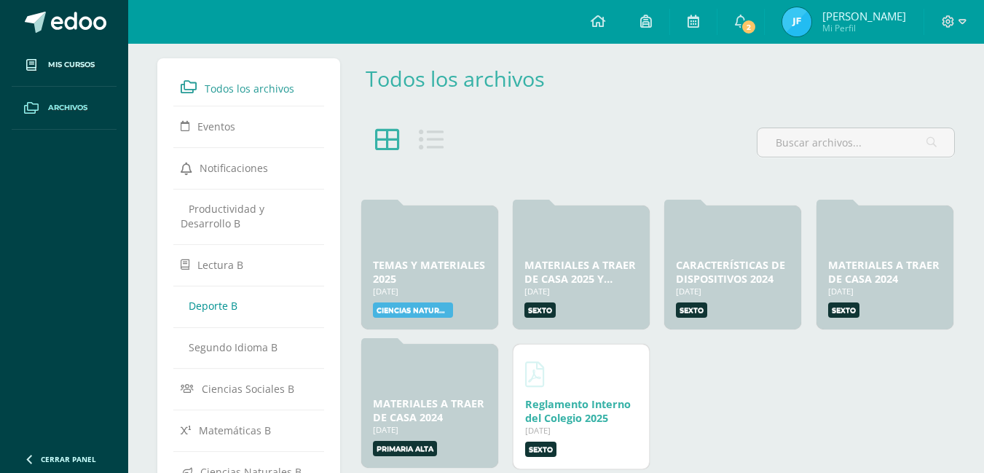
scroll to position [39, 0]
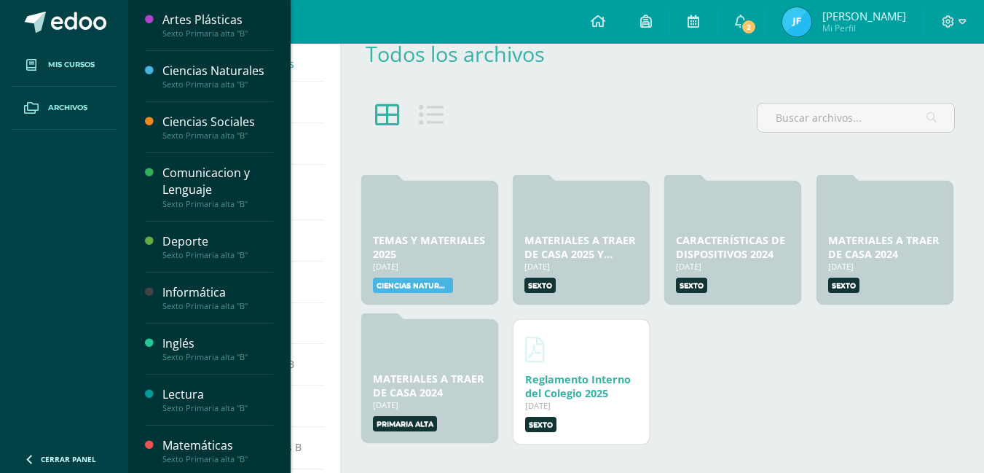
click at [78, 75] on link "Mis cursos" at bounding box center [64, 65] width 105 height 43
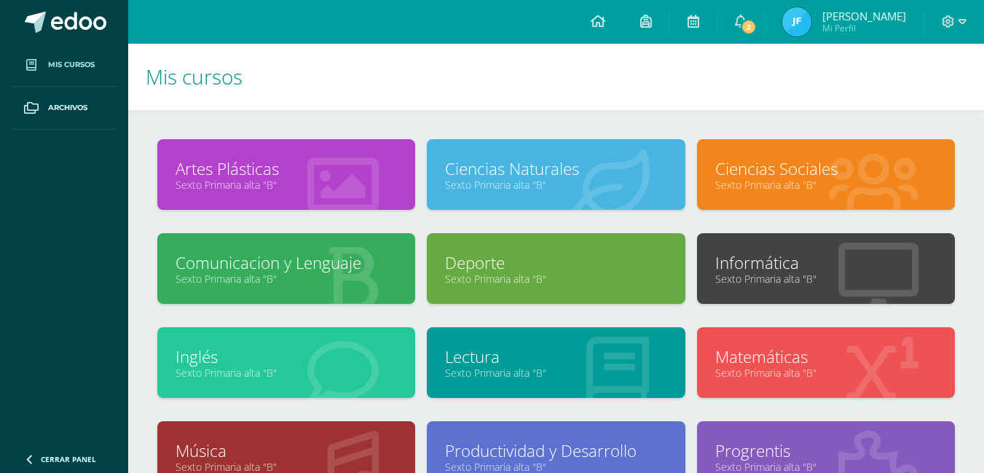
click at [778, 180] on link "Sexto Primaria alta "B"" at bounding box center [825, 185] width 221 height 14
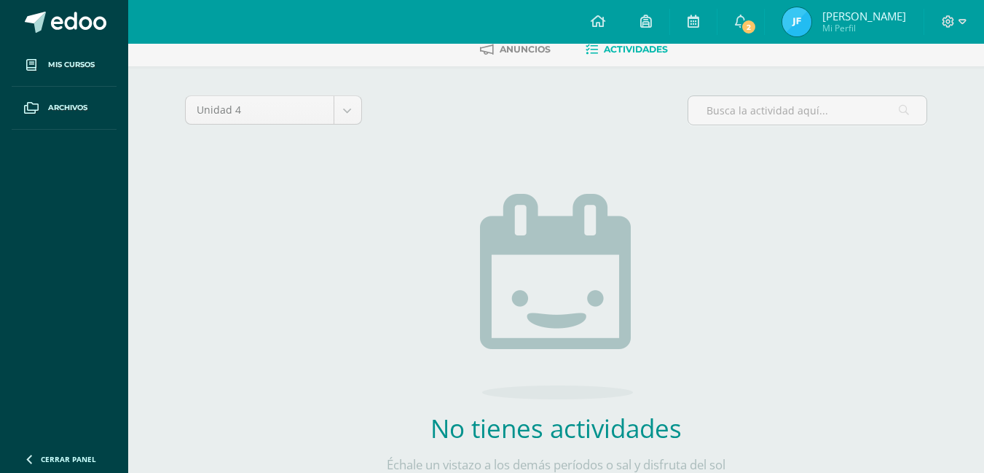
scroll to position [93, 0]
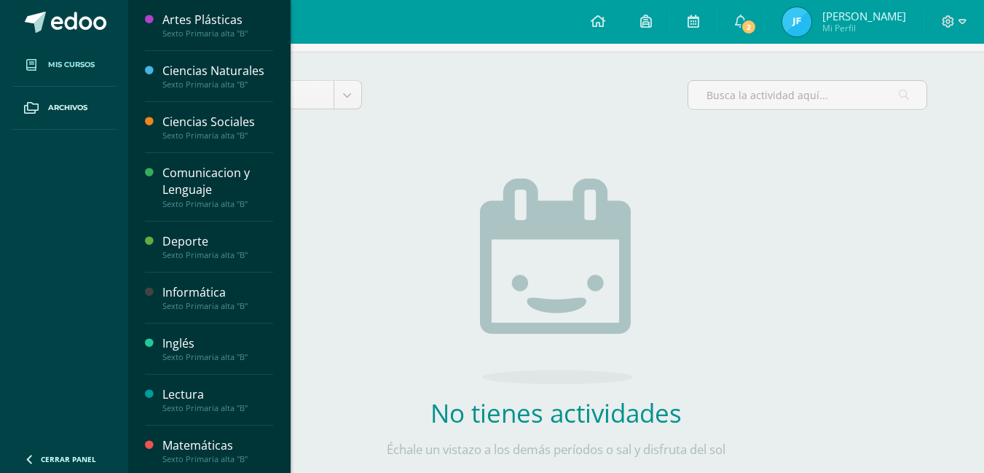
click at [96, 66] on link "Mis cursos" at bounding box center [64, 65] width 105 height 43
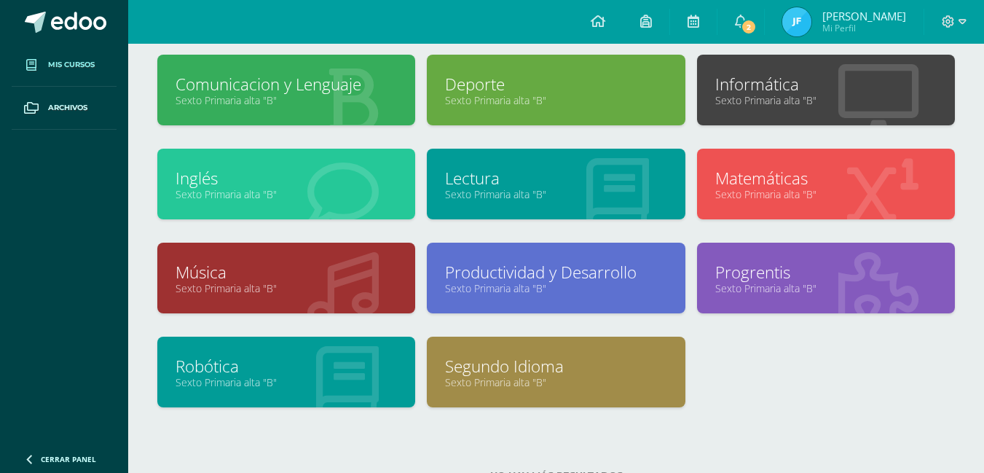
scroll to position [197, 0]
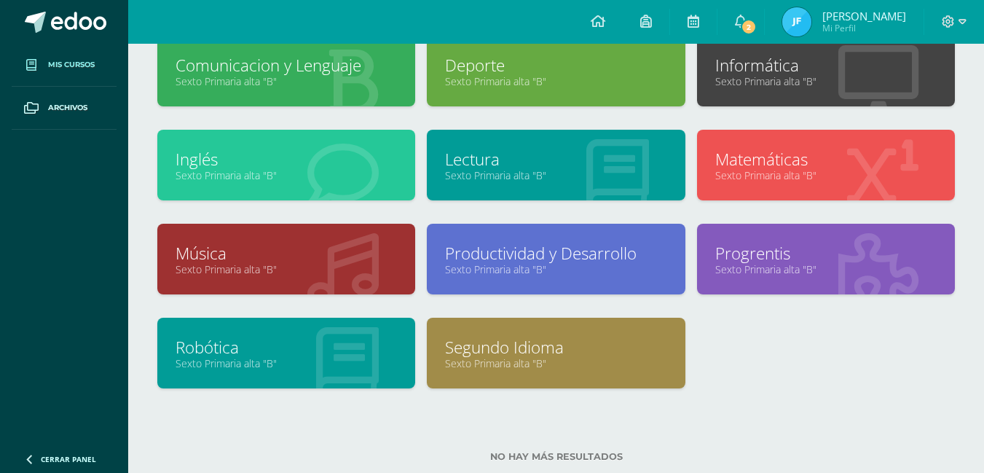
click at [504, 367] on link "Sexto Primaria alta "B"" at bounding box center [555, 363] width 221 height 14
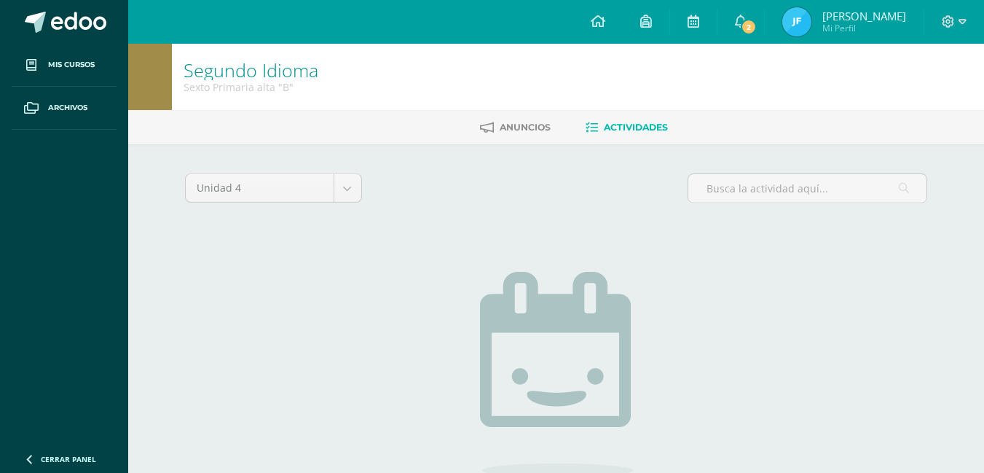
scroll to position [154, 0]
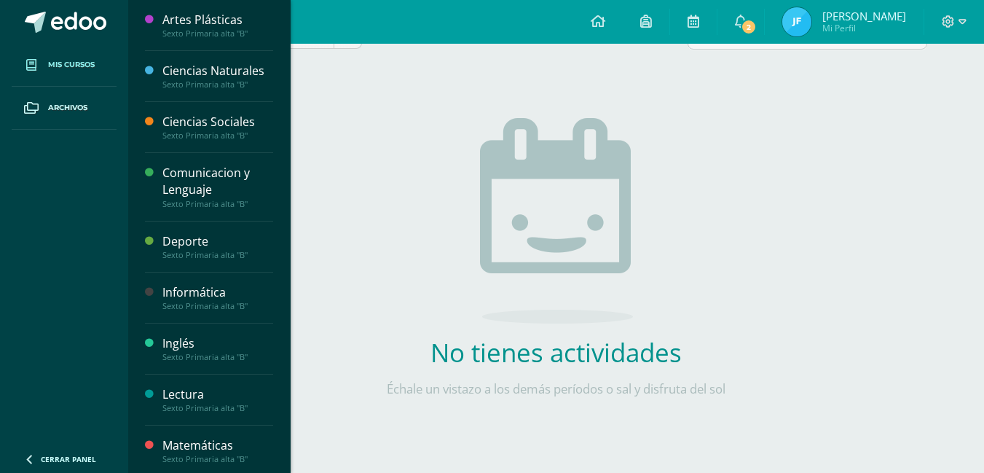
click at [69, 64] on span "Mis cursos" at bounding box center [71, 65] width 47 height 12
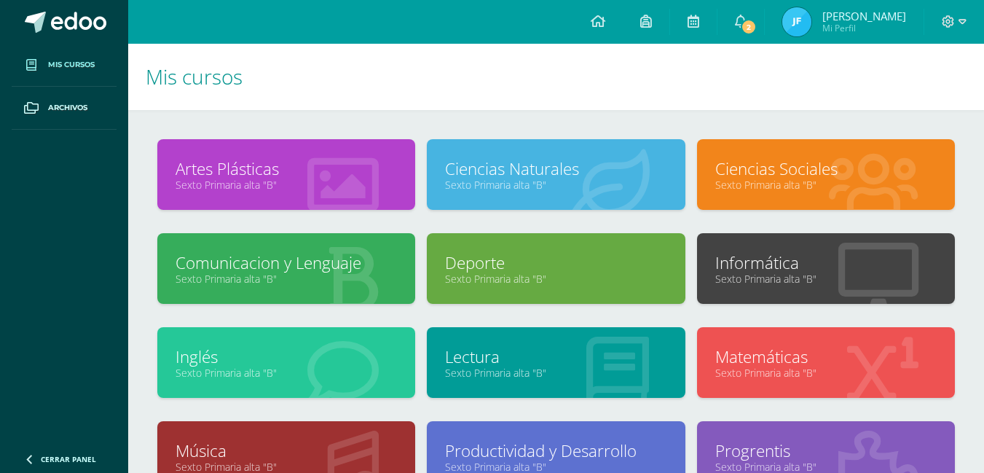
click at [288, 252] on link "Comunicacion y Lenguaje" at bounding box center [286, 262] width 221 height 23
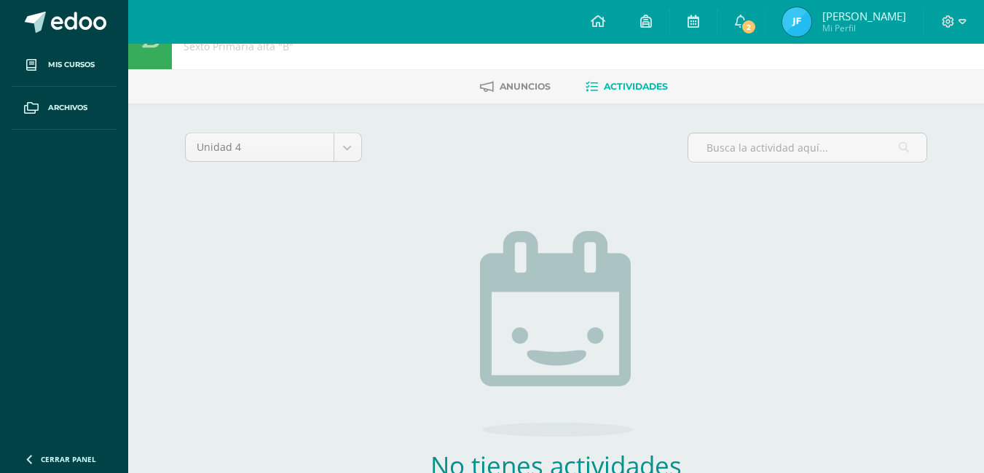
scroll to position [142, 0]
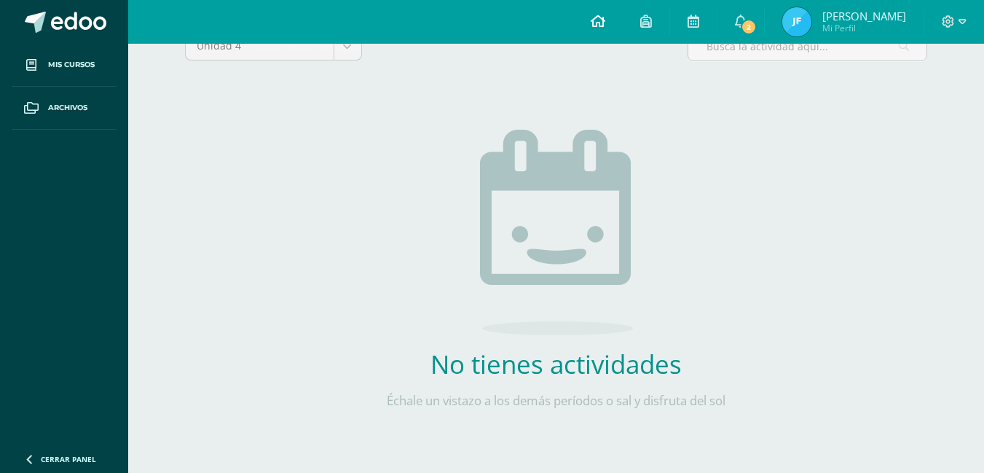
click at [605, 16] on icon at bounding box center [598, 21] width 15 height 13
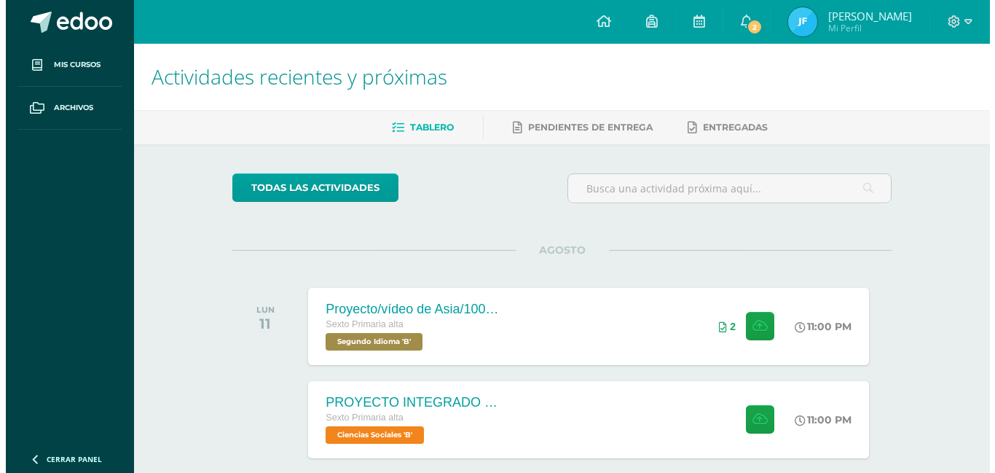
scroll to position [68, 0]
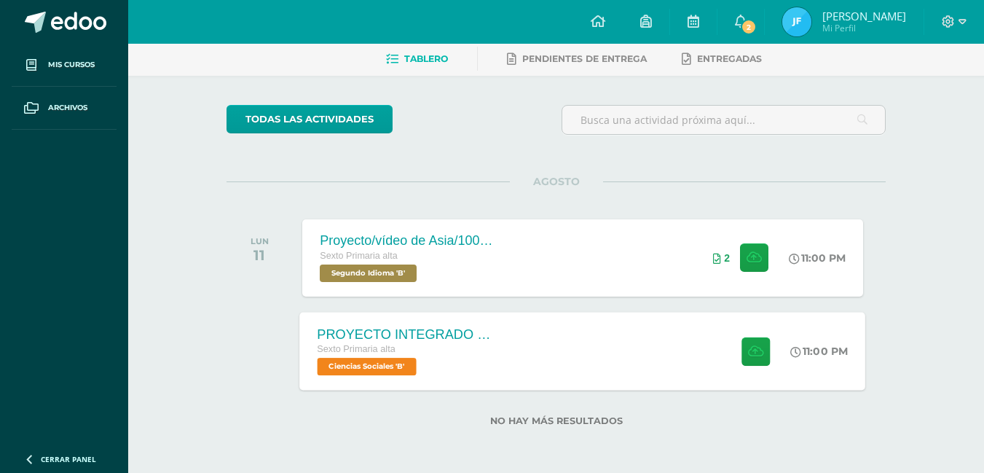
click at [692, 351] on div "PROYECTO INTEGRADO DE CIENCIAS SOCIALES Y KAQCHIQUEL, VALOR 30 PUNTOS. Sexto Pr…" at bounding box center [583, 351] width 566 height 78
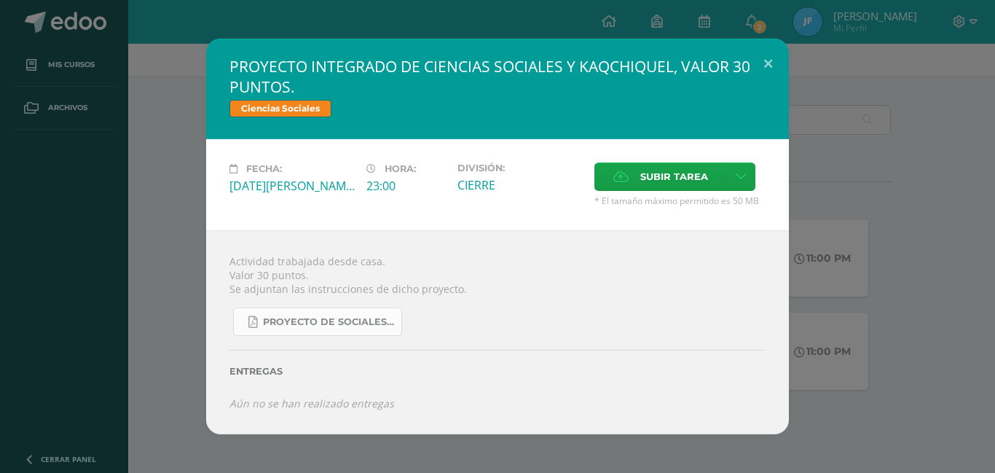
click at [315, 315] on link "Proyecto de Sociales y Kaqchikel_3ra. Unidad (1).pdf" at bounding box center [317, 321] width 169 height 28
click at [645, 174] on span "Subir tarea" at bounding box center [674, 176] width 68 height 27
click at [0, 0] on input "Subir tarea" at bounding box center [0, 0] width 0 height 0
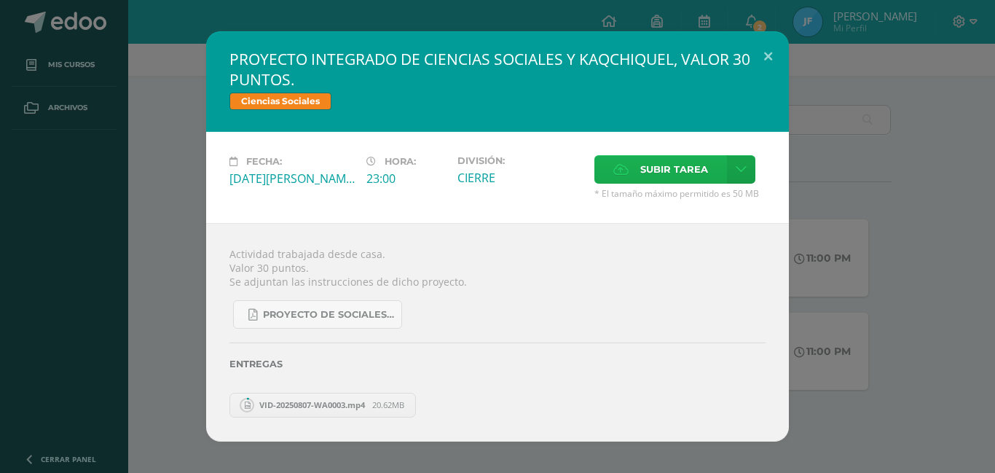
click at [635, 173] on label "Subir tarea" at bounding box center [660, 169] width 133 height 28
click at [0, 0] on input "Subir tarea" at bounding box center [0, 0] width 0 height 0
